Goal: Information Seeking & Learning: Learn about a topic

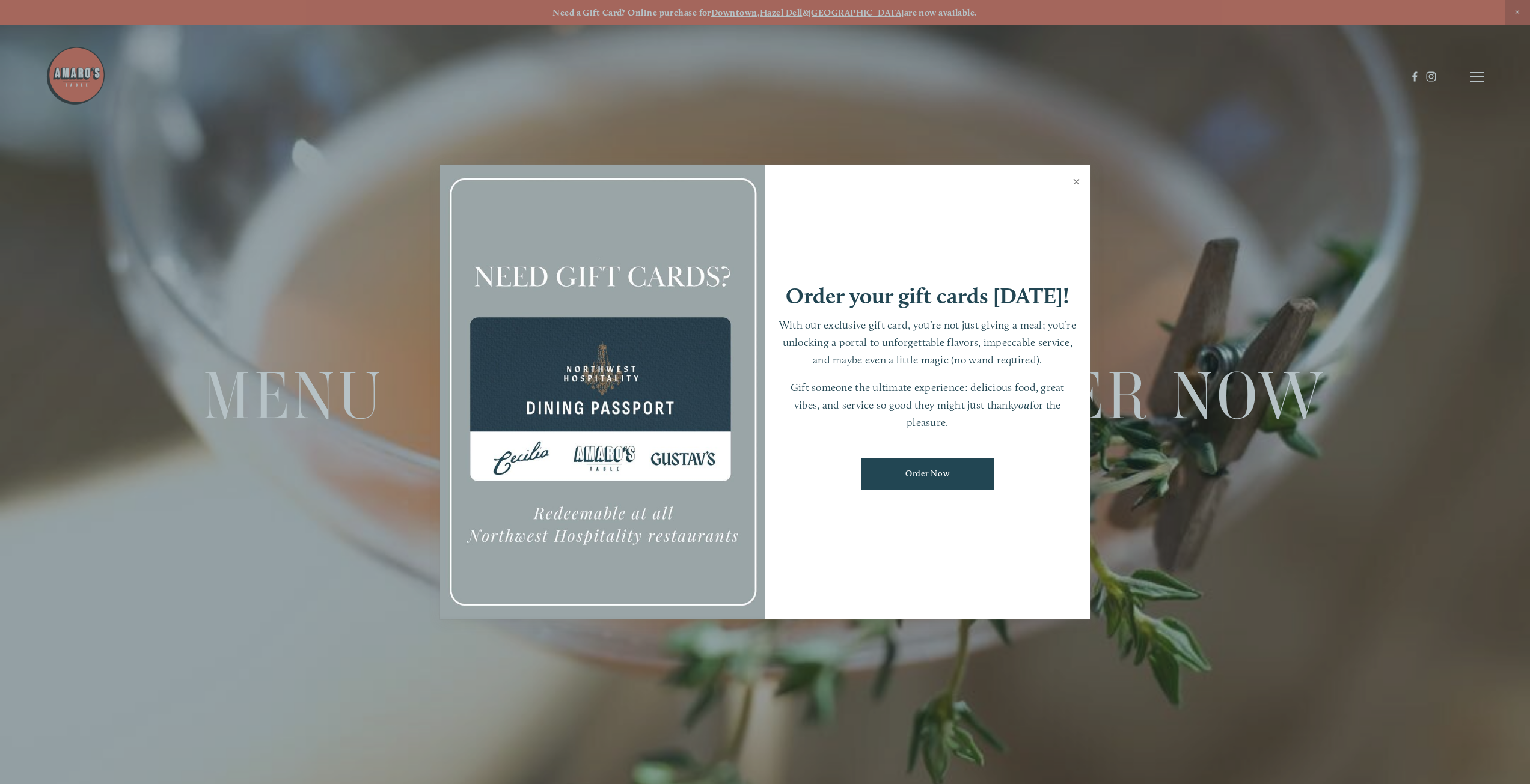
click at [1079, 182] on link "Close" at bounding box center [1076, 183] width 23 height 34
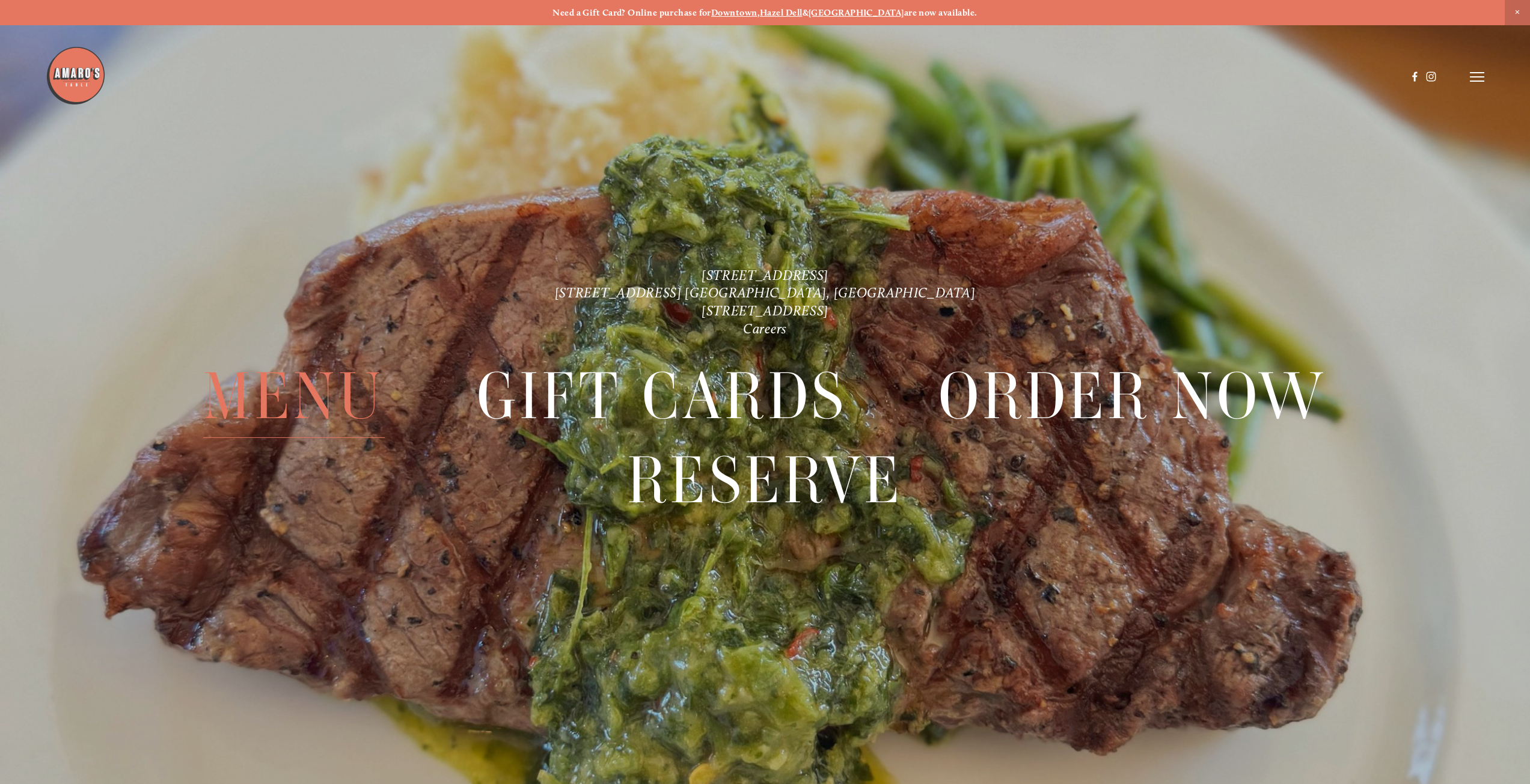
click at [348, 401] on span "Menu" at bounding box center [294, 396] width 182 height 84
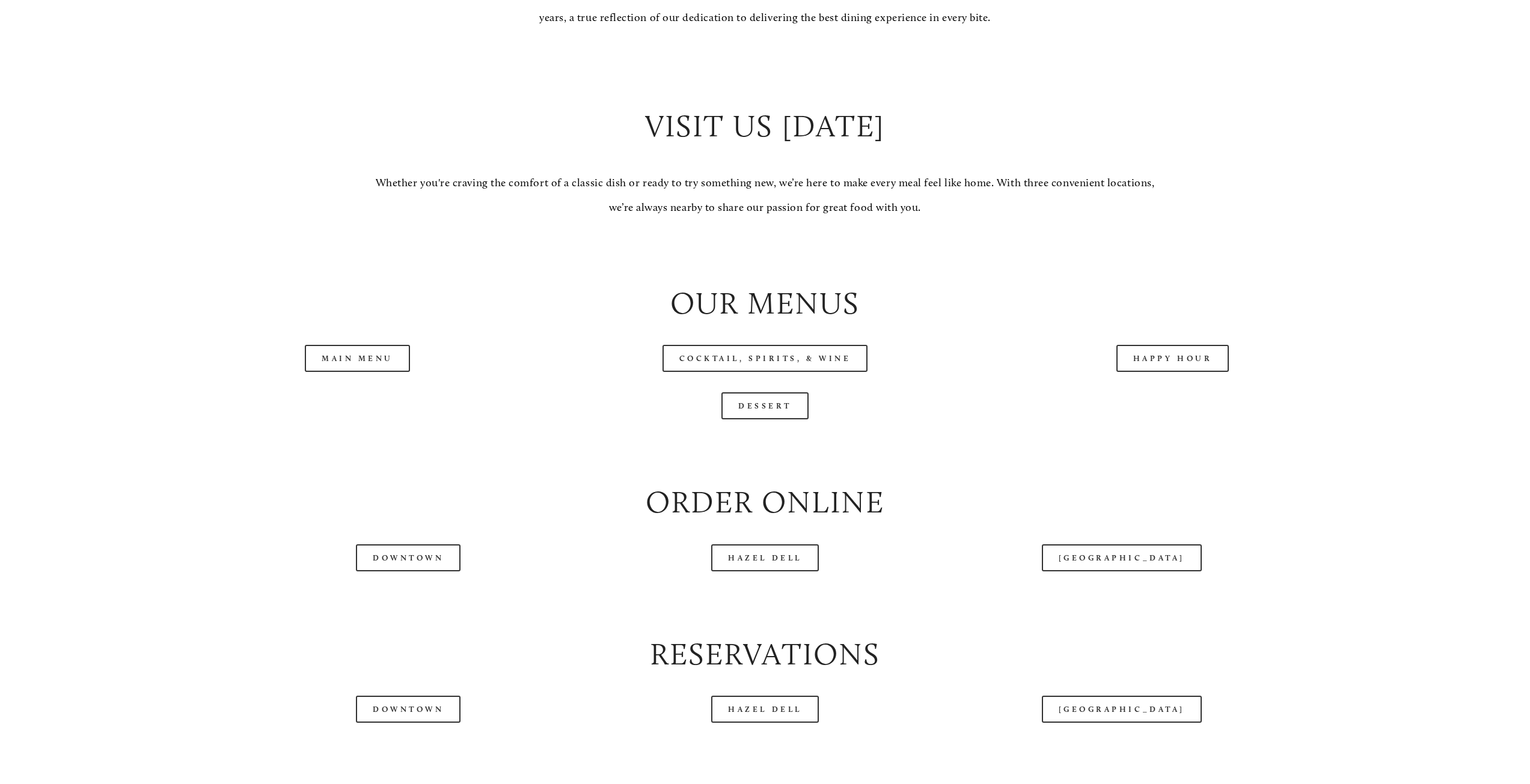
scroll to position [1382, 0]
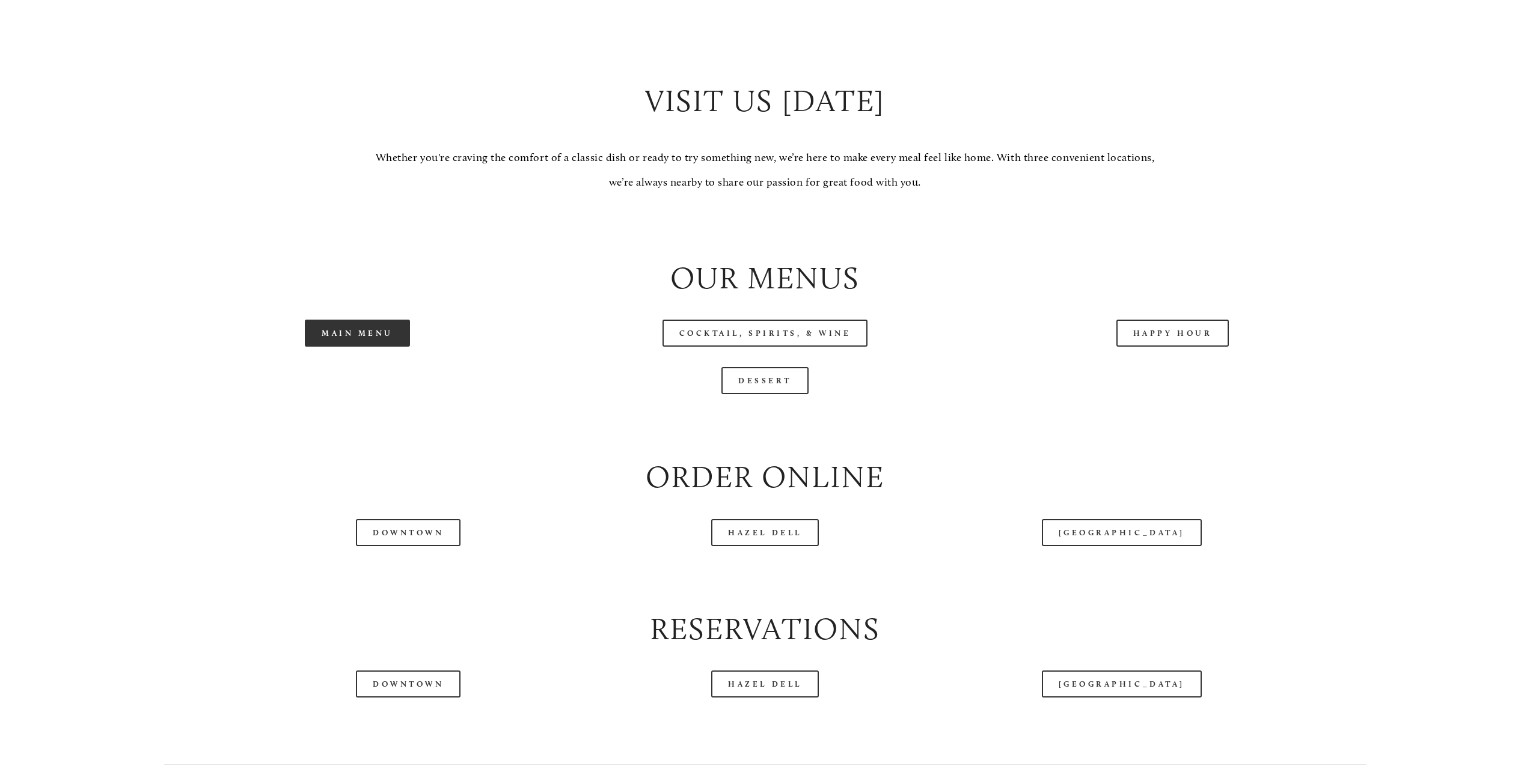
click at [377, 344] on link "Main Menu" at bounding box center [357, 333] width 105 height 27
